Goal: Transaction & Acquisition: Book appointment/travel/reservation

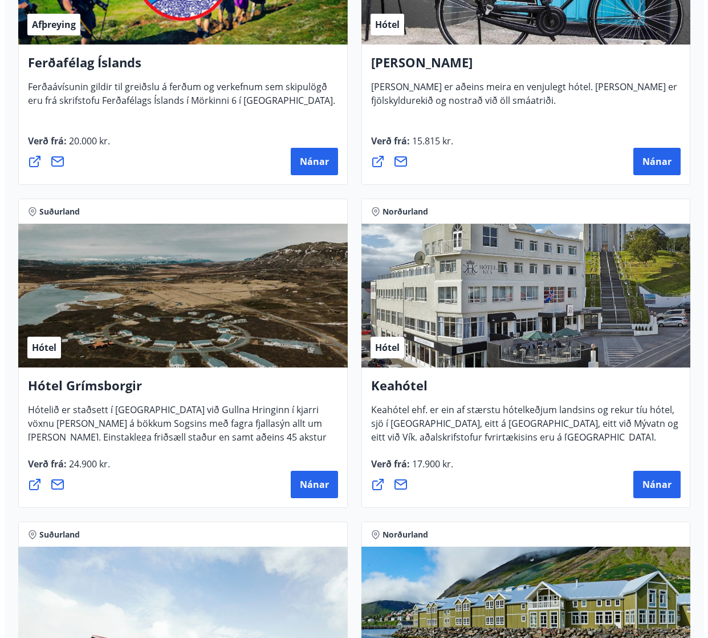
scroll to position [684, 0]
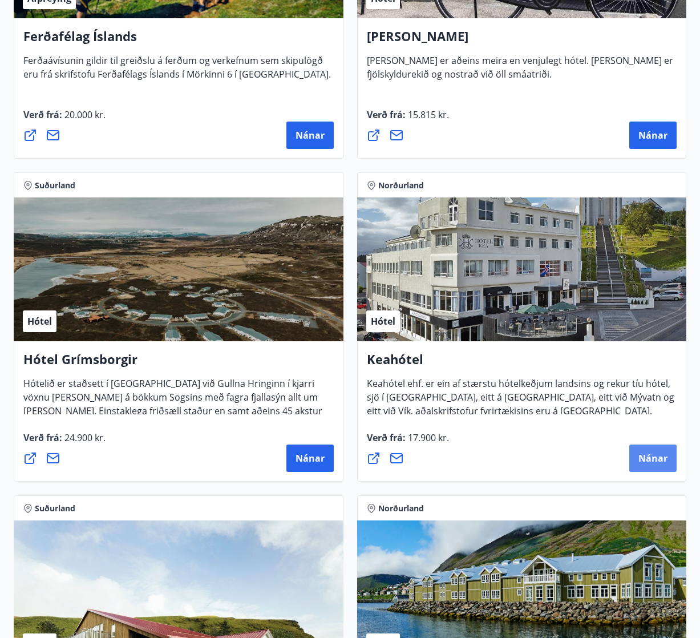
click at [656, 455] on span "Nánar" at bounding box center [652, 458] width 29 height 13
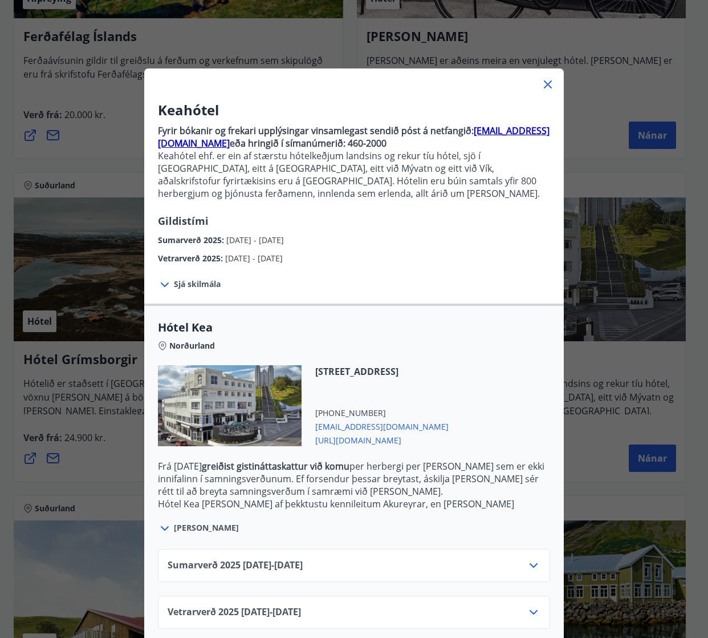
scroll to position [13, 0]
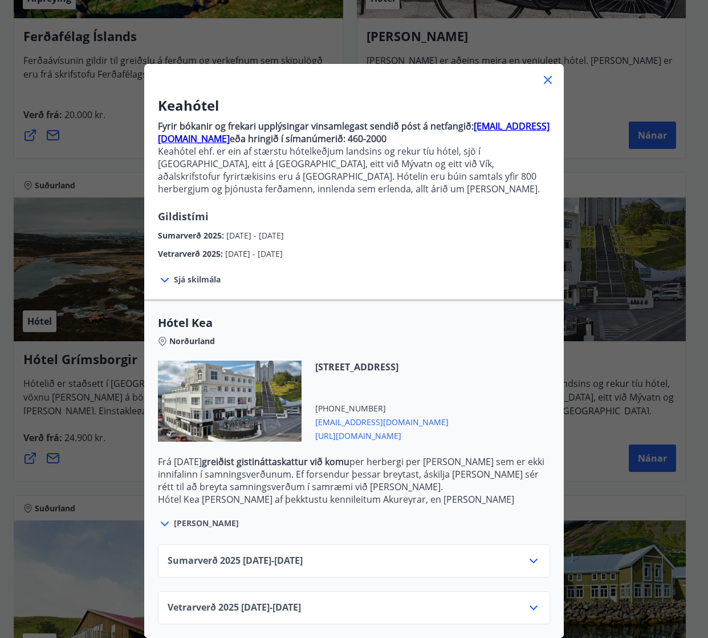
click at [530, 601] on icon at bounding box center [534, 608] width 14 height 14
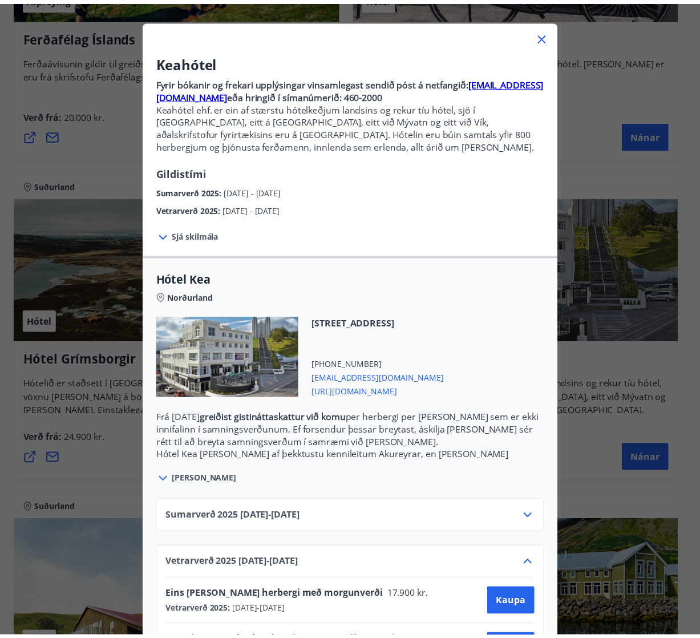
scroll to position [106, 0]
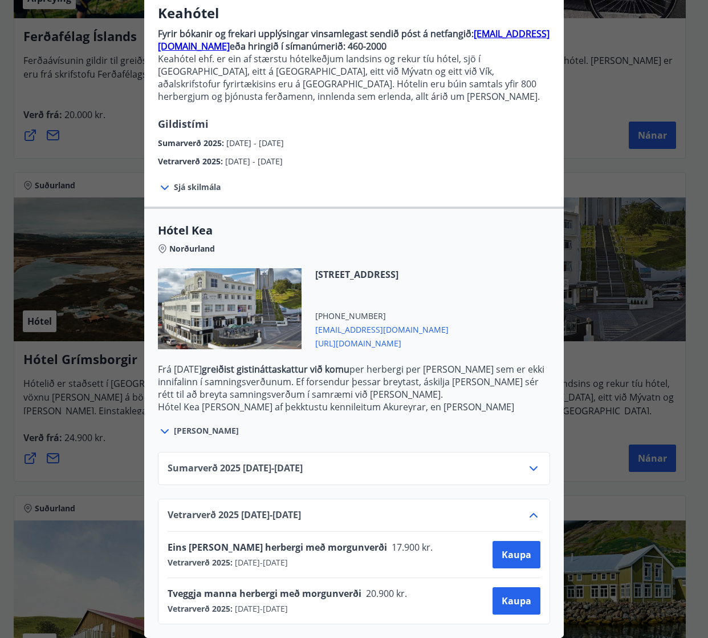
click at [599, 75] on div "Keahótel Fyrir bókanir og frekari upplýsingar vinsamlegast sendið póst á netfan…" at bounding box center [354, 222] width 708 height 638
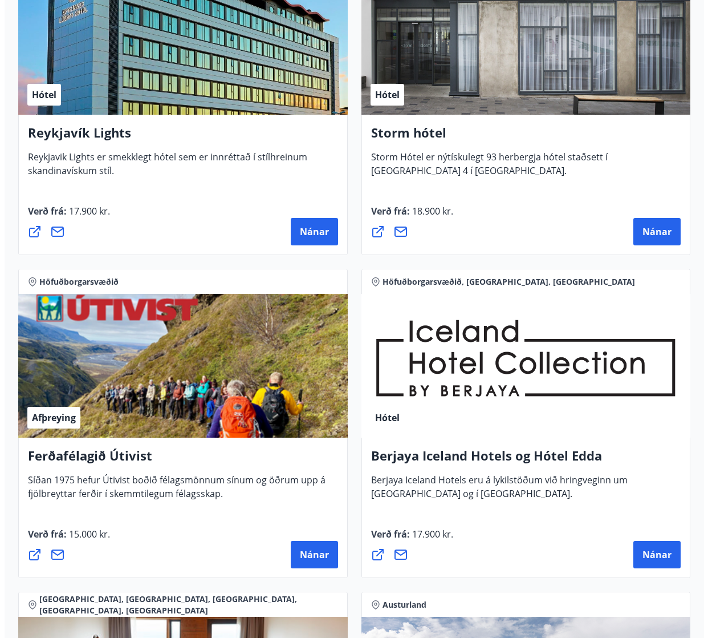
scroll to position [1584, 0]
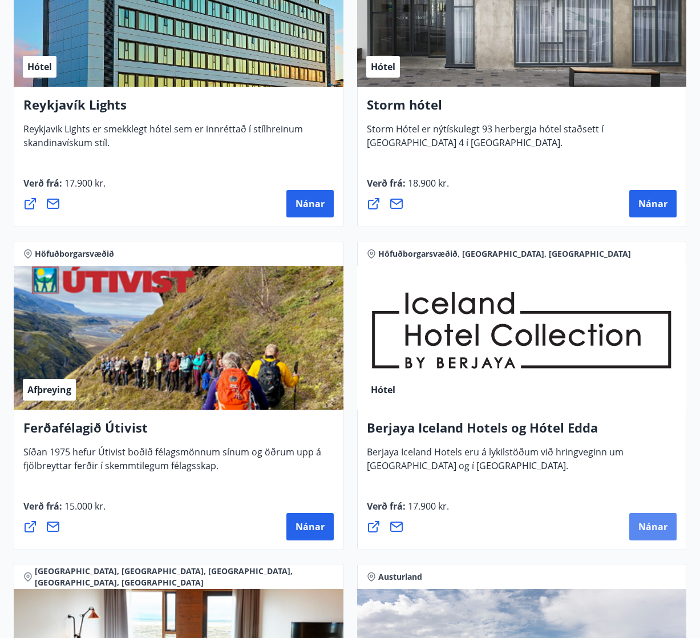
click at [647, 528] on span "Nánar" at bounding box center [652, 526] width 29 height 13
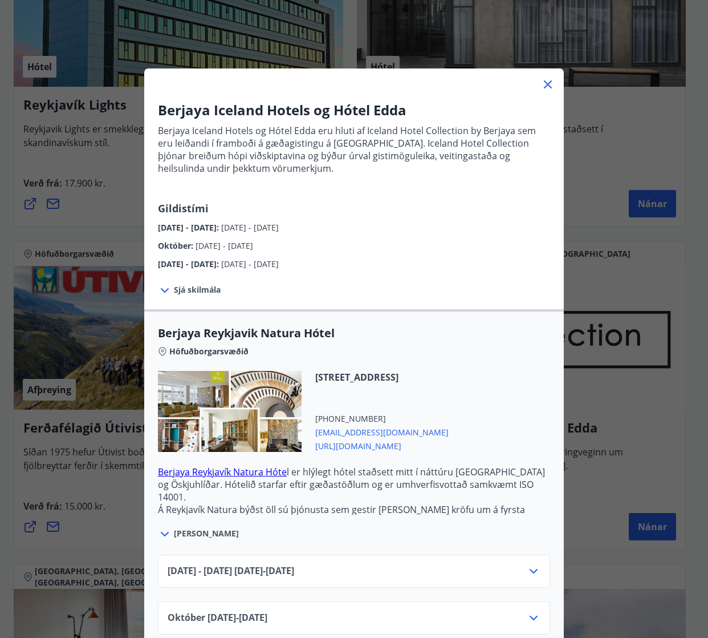
click at [214, 289] on span "Sjá skilmála" at bounding box center [197, 289] width 47 height 11
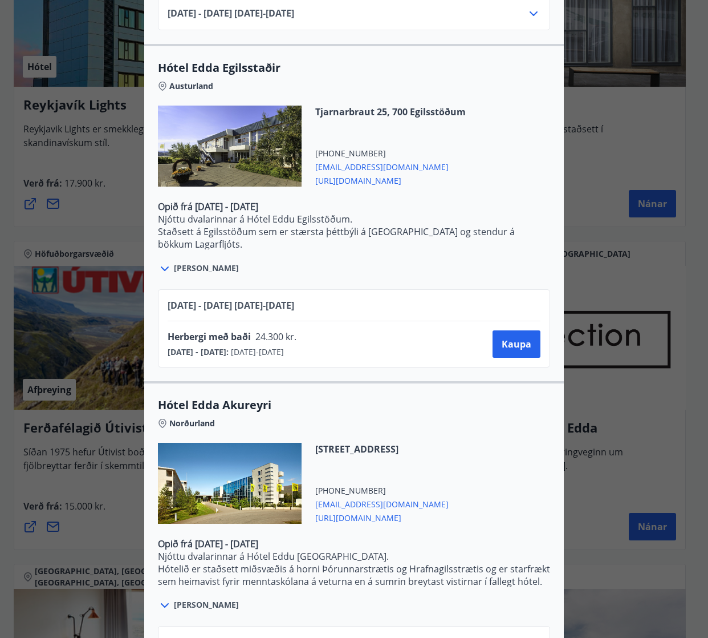
scroll to position [2391, 0]
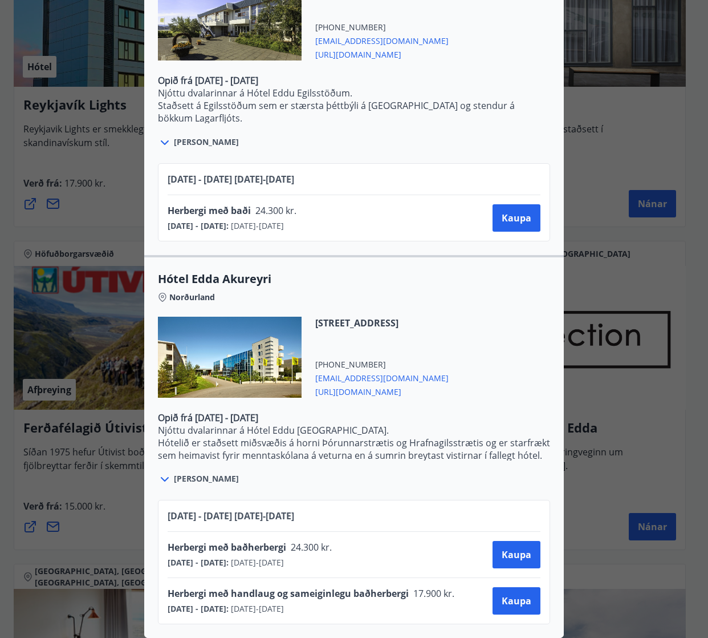
click at [589, 173] on div "Berjaya Iceland Hotels og Hótel Edda Berjaya Iceland Hotels og Hótel Edda eru h…" at bounding box center [354, 319] width 708 height 638
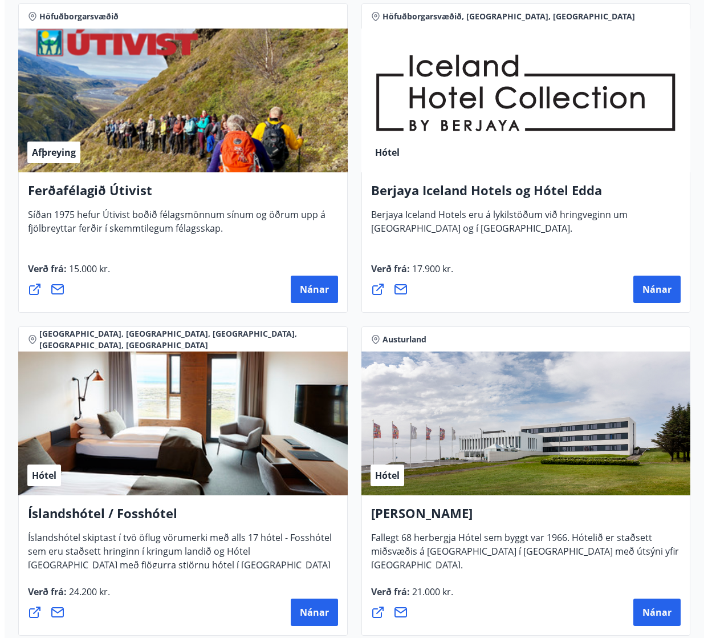
scroll to position [1927, 0]
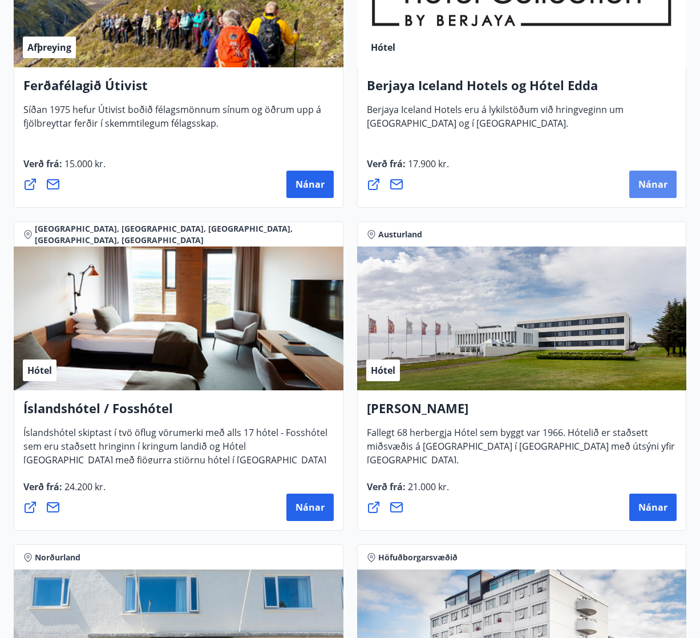
click at [655, 180] on span "Nánar" at bounding box center [652, 184] width 29 height 13
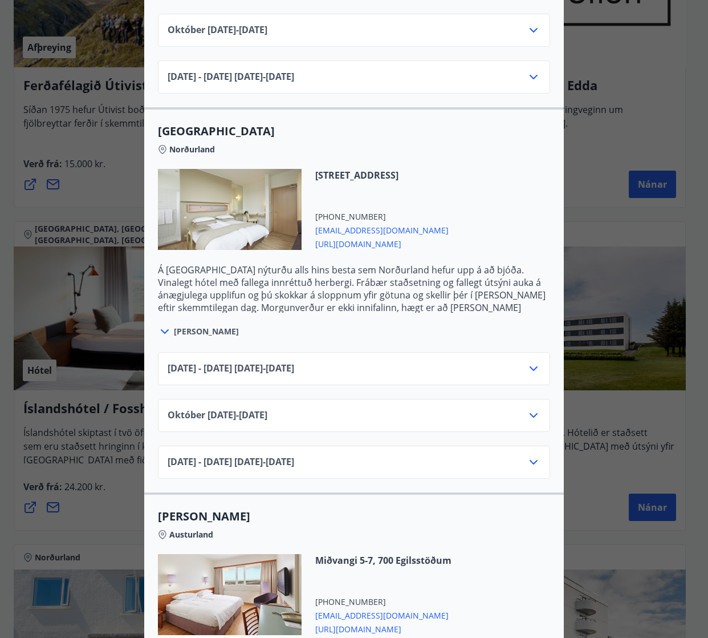
scroll to position [798, 0]
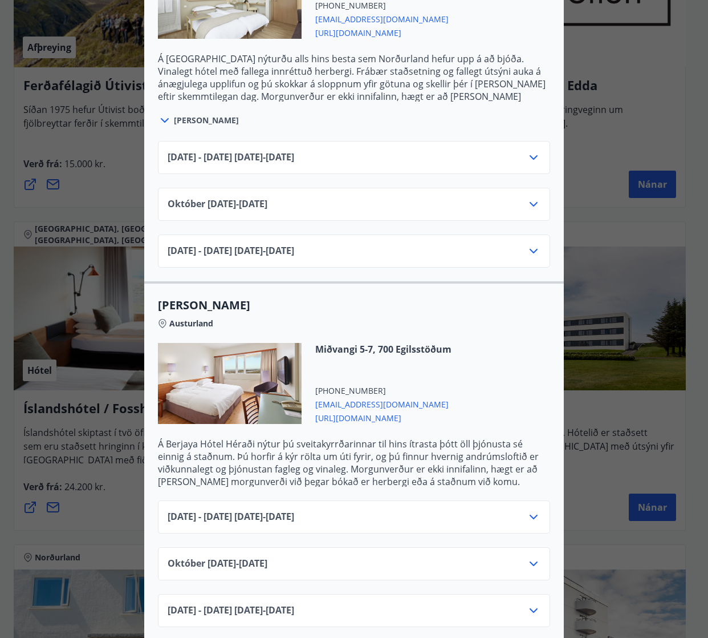
click at [415, 416] on span "[URL][DOMAIN_NAME]" at bounding box center [383, 417] width 136 height 14
